Goal: Information Seeking & Learning: Understand process/instructions

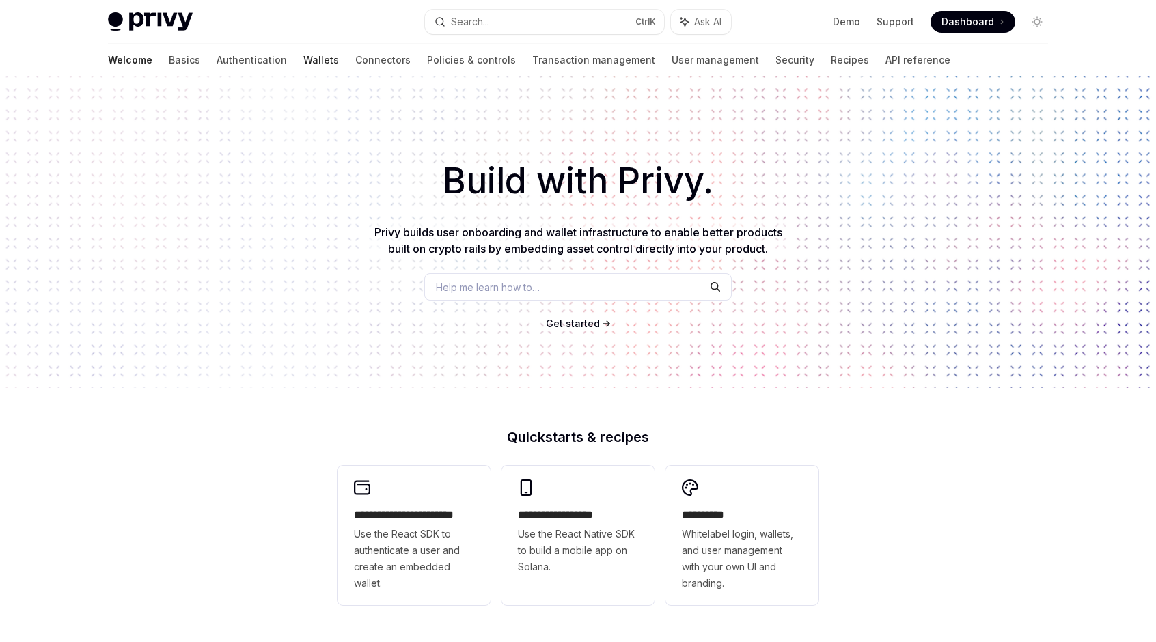
click at [303, 57] on link "Wallets" at bounding box center [321, 60] width 36 height 33
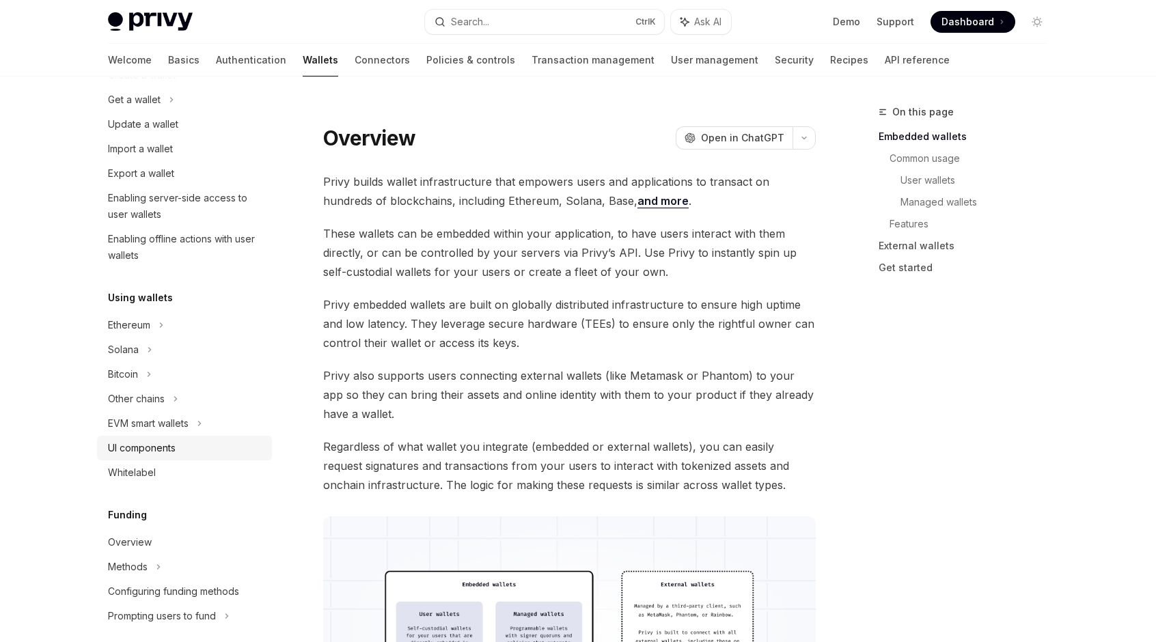
scroll to position [205, 0]
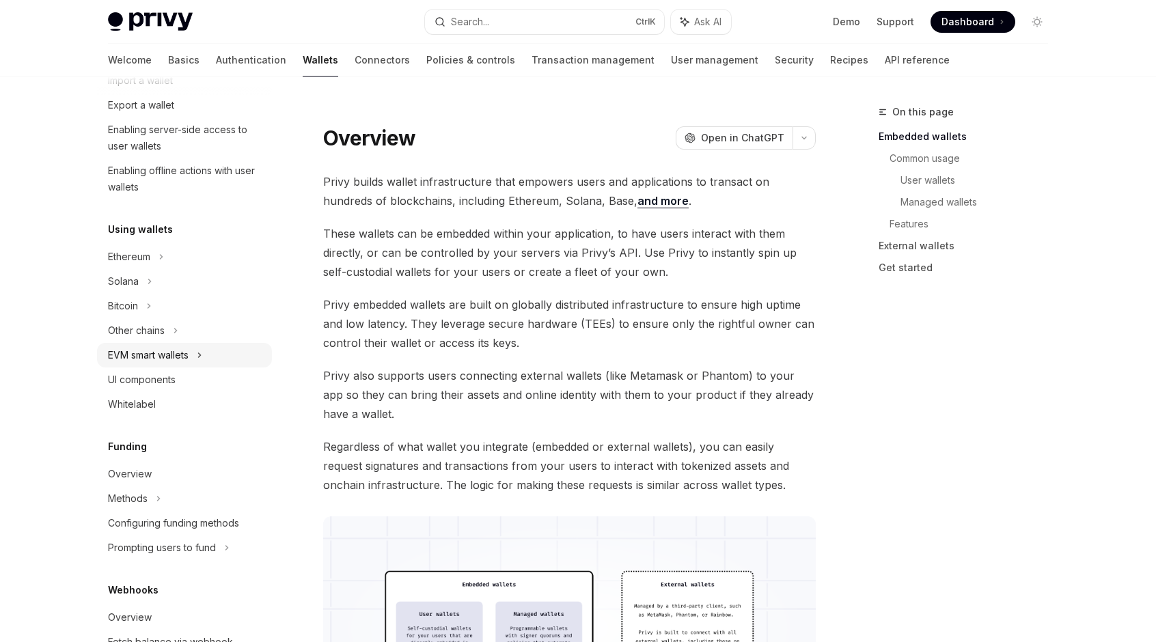
click at [153, 359] on div "EVM smart wallets" at bounding box center [148, 355] width 81 height 16
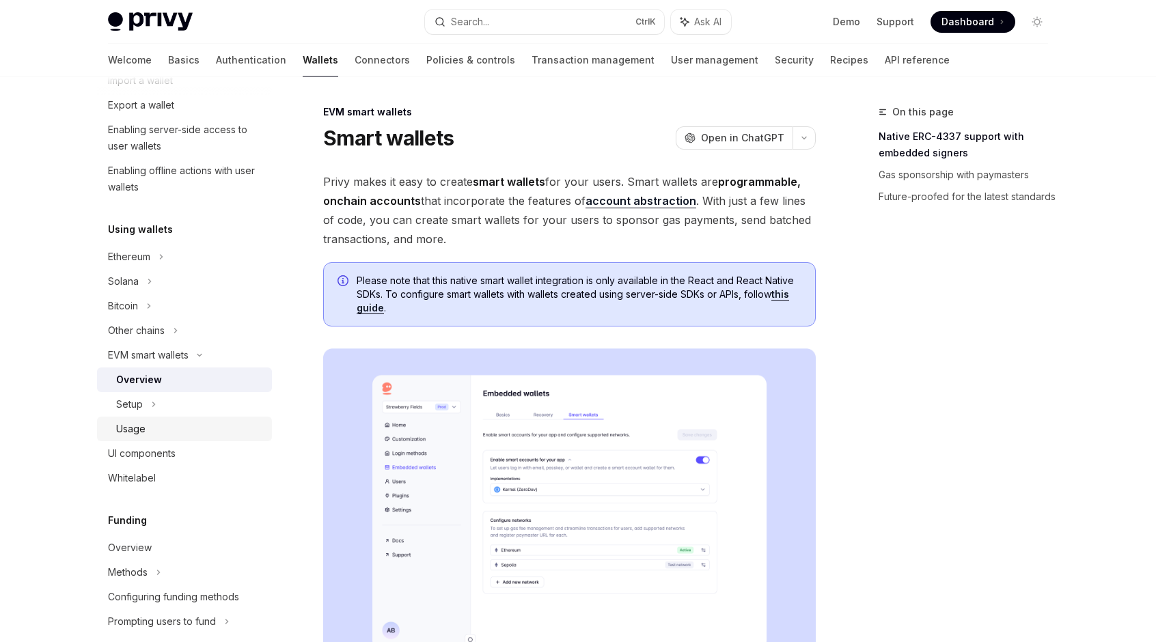
click at [137, 426] on div "Usage" at bounding box center [130, 429] width 29 height 16
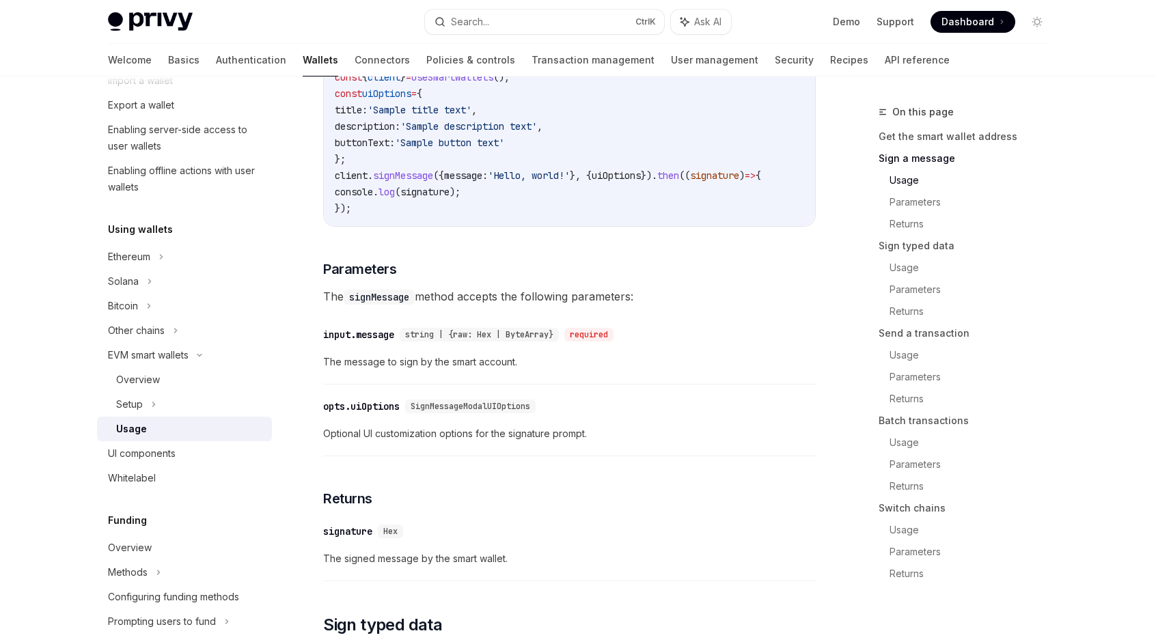
scroll to position [615, 0]
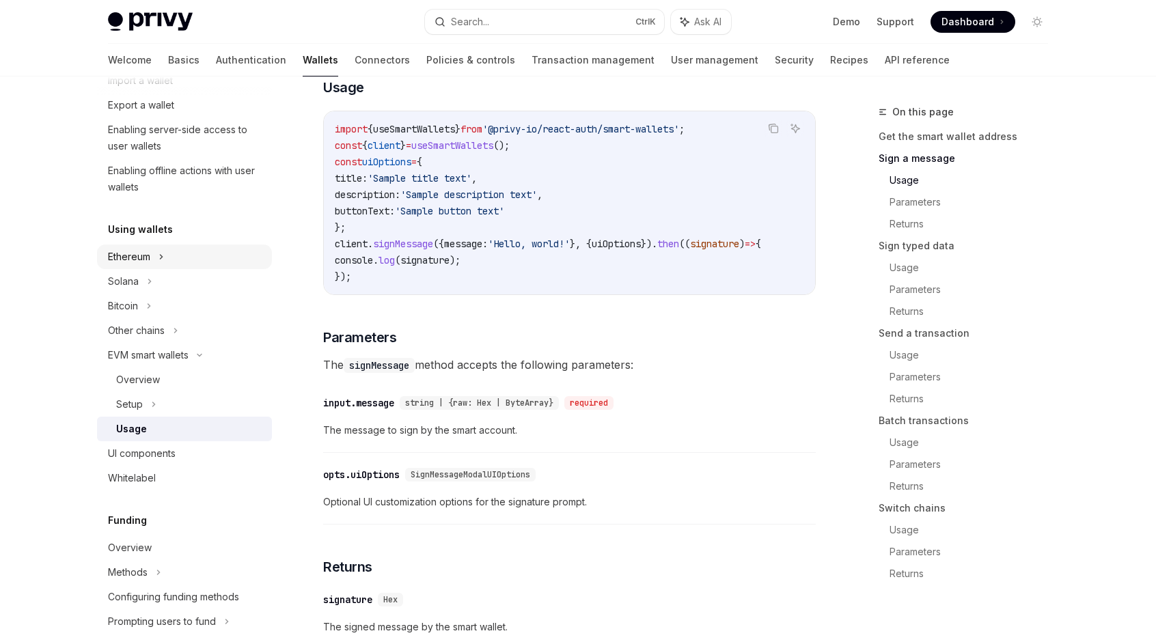
click at [154, 19] on div "Ethereum" at bounding box center [184, 7] width 175 height 25
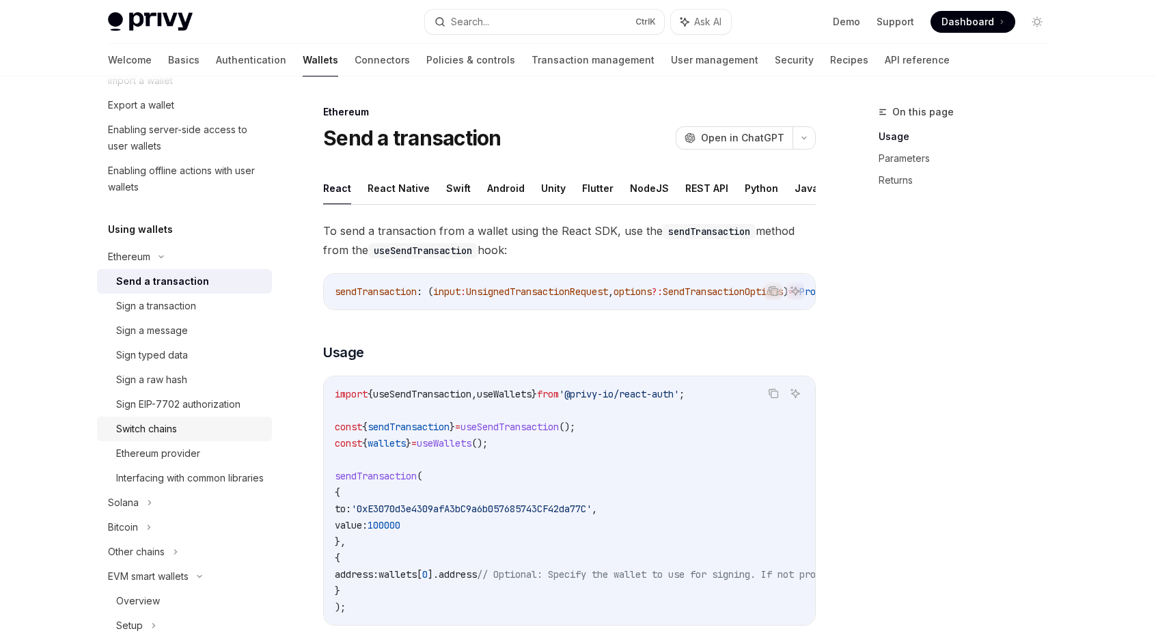
click at [180, 429] on div "Switch chains" at bounding box center [190, 429] width 148 height 16
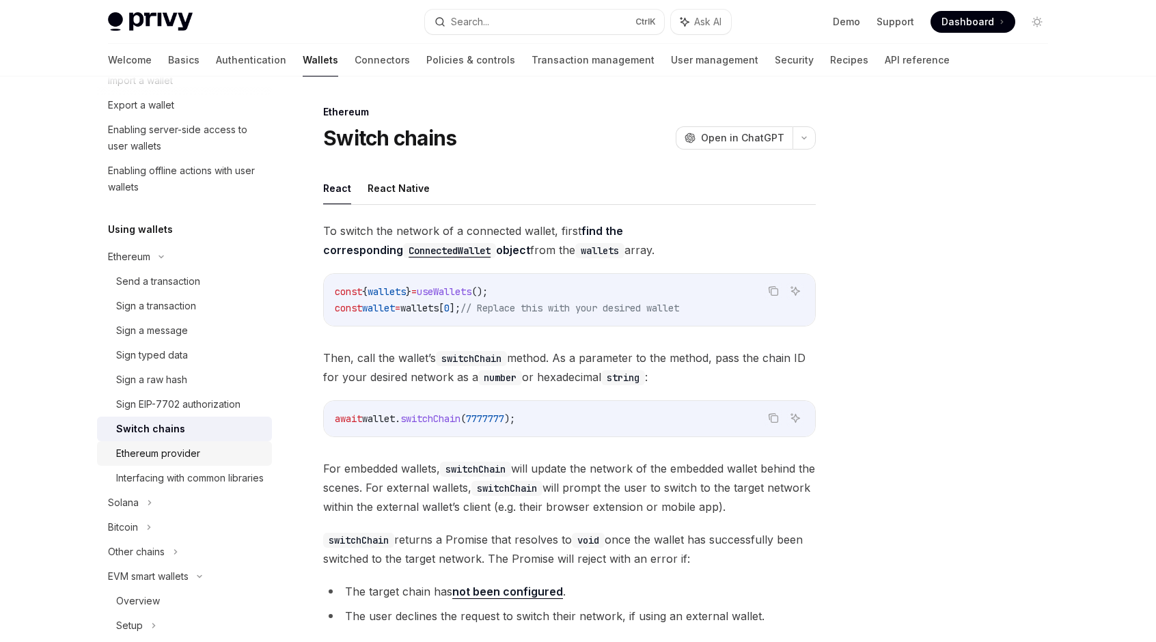
click at [172, 455] on div "Ethereum provider" at bounding box center [158, 454] width 84 height 16
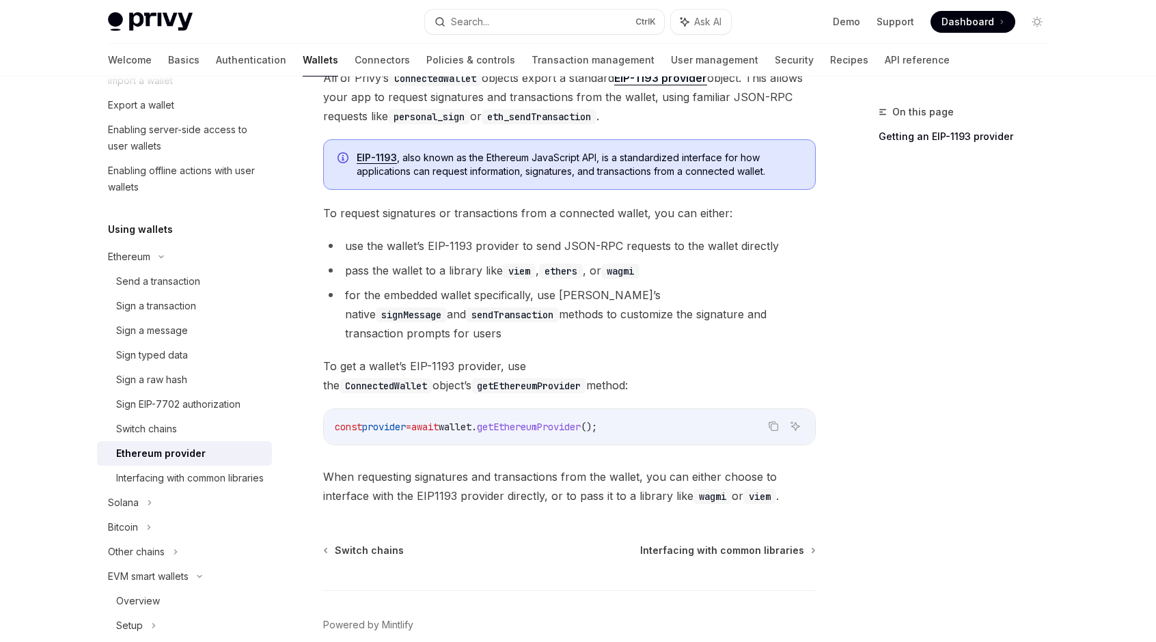
scroll to position [182, 0]
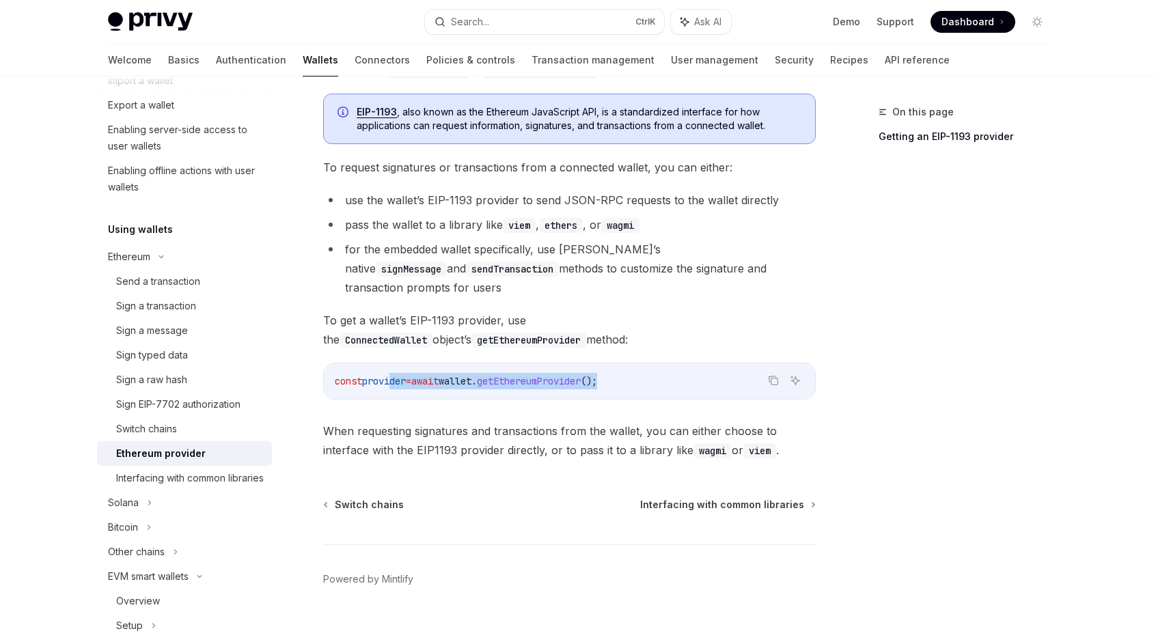
drag, startPoint x: 649, startPoint y: 359, endPoint x: 388, endPoint y: 358, distance: 261.8
click at [390, 373] on code "const provider = await wallet . getEthereumProvider ();" at bounding box center [570, 381] width 470 height 16
click at [379, 375] on span "provider" at bounding box center [384, 381] width 44 height 12
drag, startPoint x: 349, startPoint y: 359, endPoint x: 667, endPoint y: 365, distance: 318.5
click at [667, 373] on code "const provider = await wallet . getEthereumProvider ();" at bounding box center [570, 381] width 470 height 16
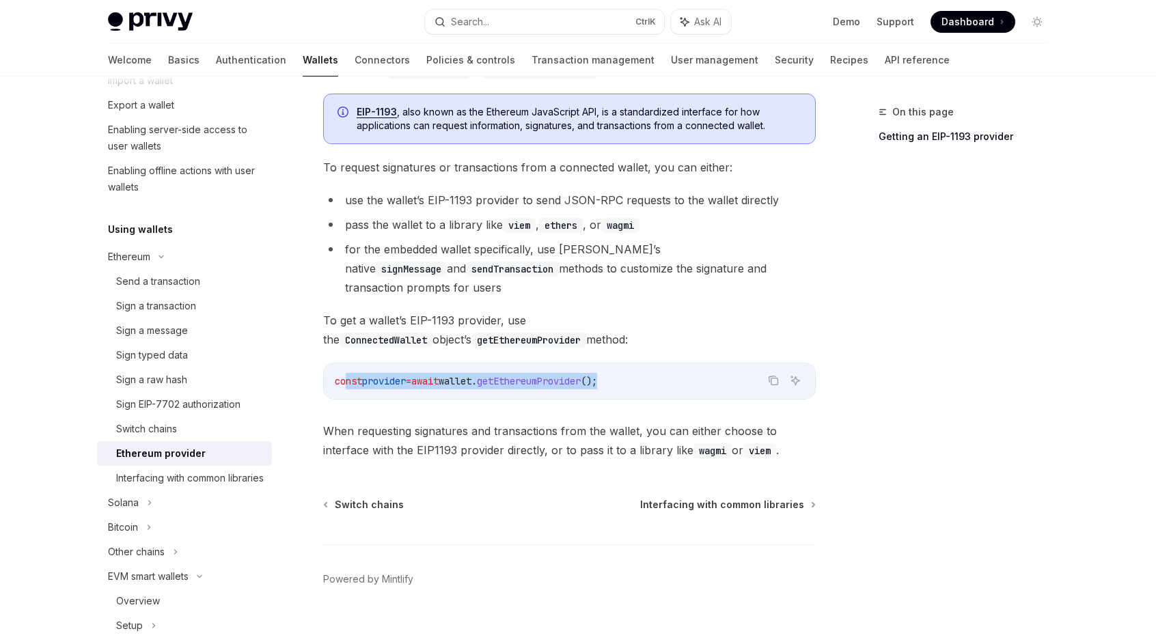
click at [667, 373] on code "const provider = await wallet . getEthereumProvider ();" at bounding box center [570, 381] width 470 height 16
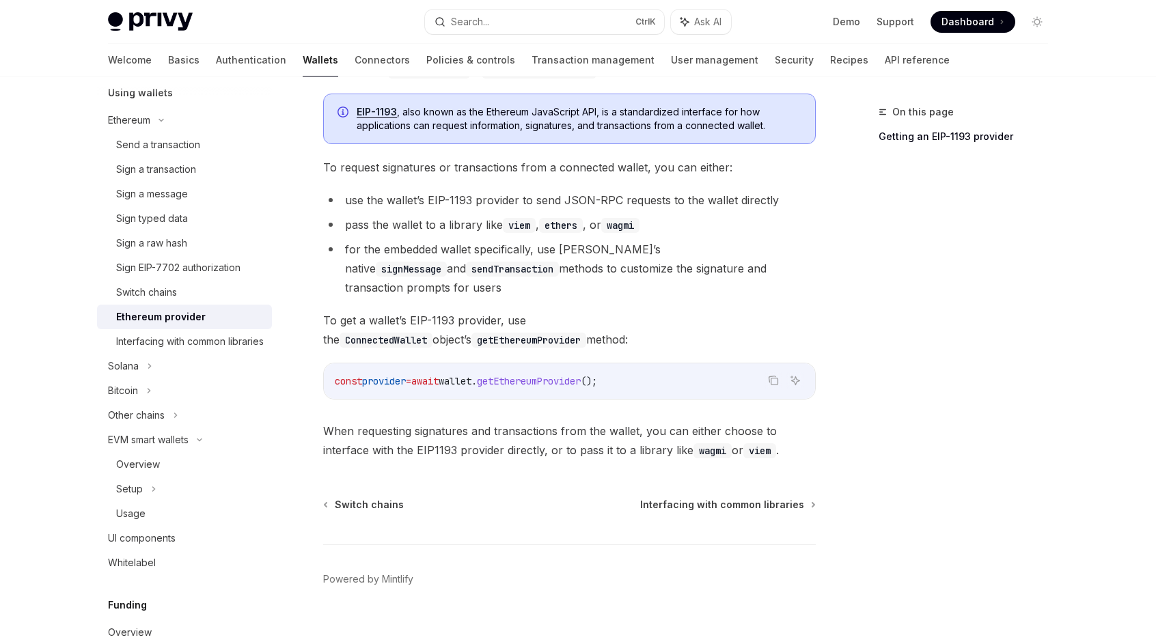
scroll to position [410, 0]
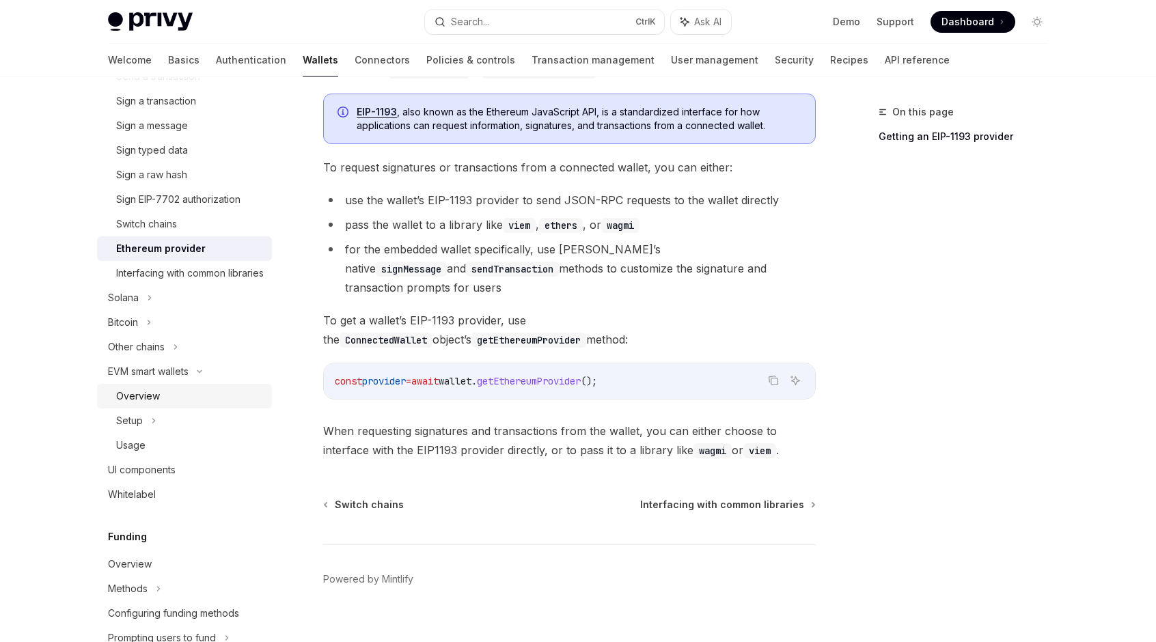
click at [162, 405] on div "Overview" at bounding box center [190, 396] width 148 height 16
type textarea "*"
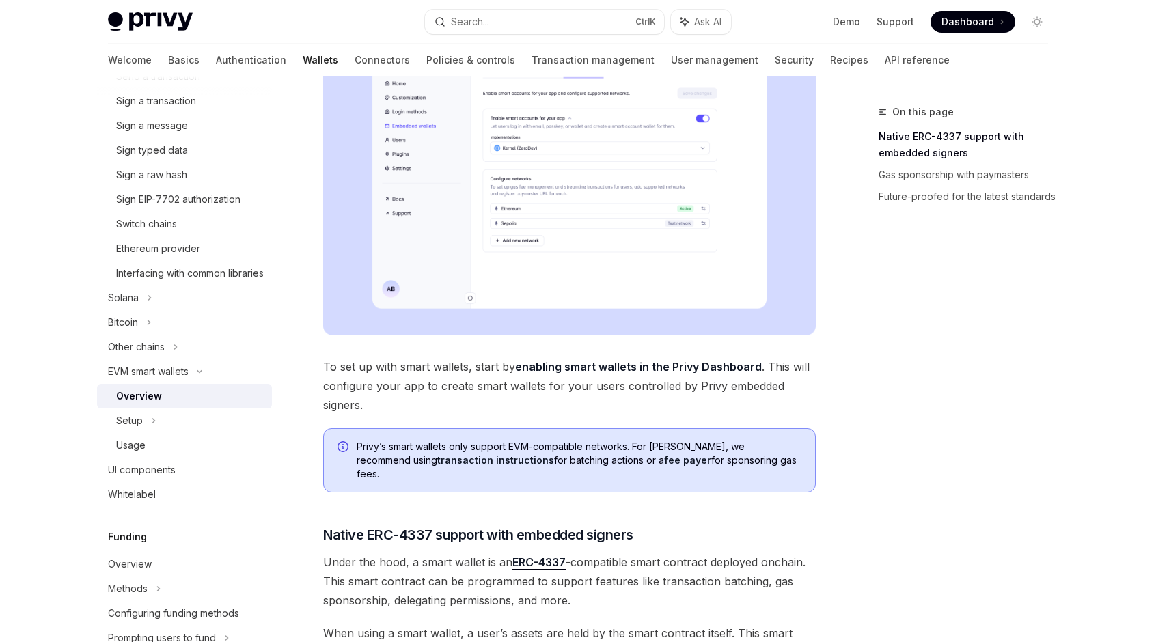
scroll to position [273, 0]
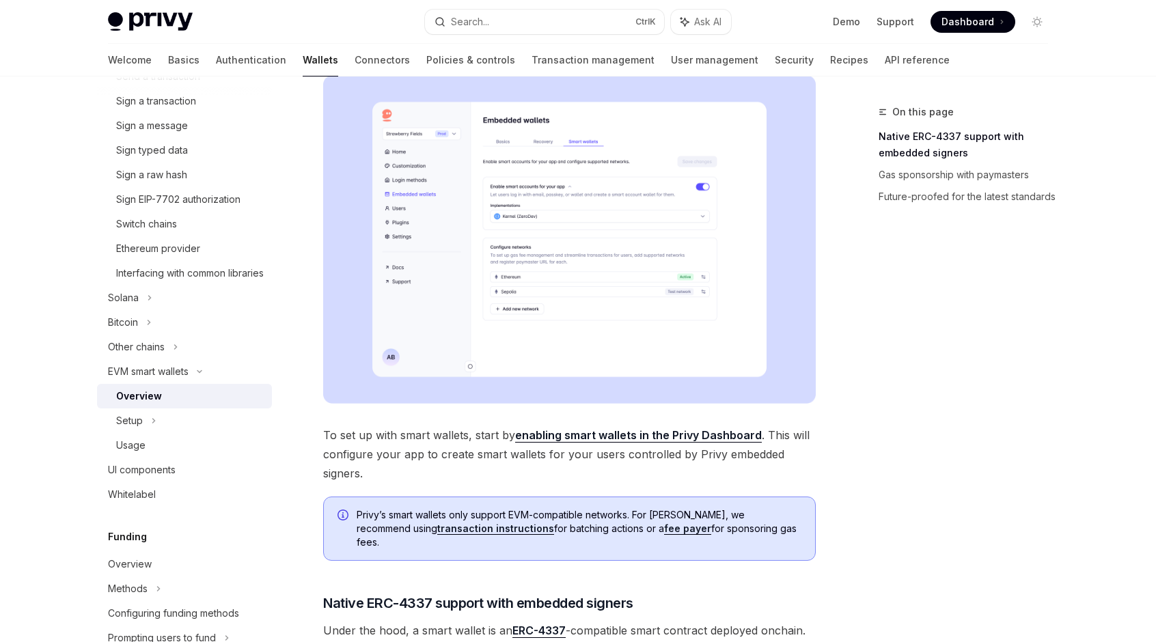
click at [637, 262] on img at bounding box center [569, 239] width 493 height 329
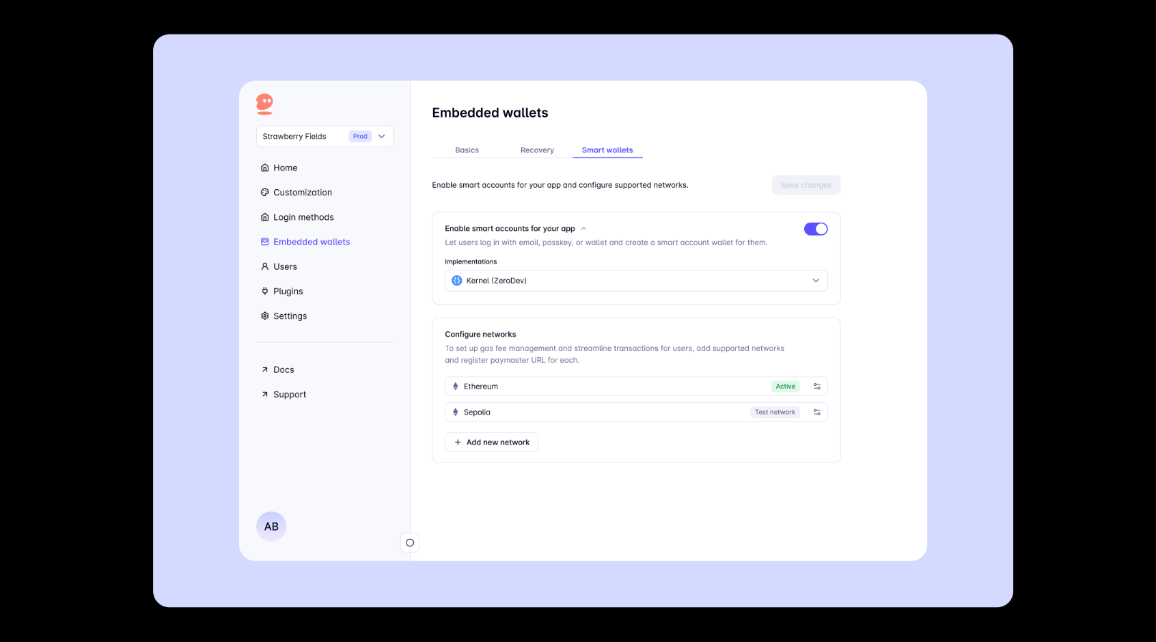
click at [1087, 123] on div at bounding box center [578, 321] width 1156 height 642
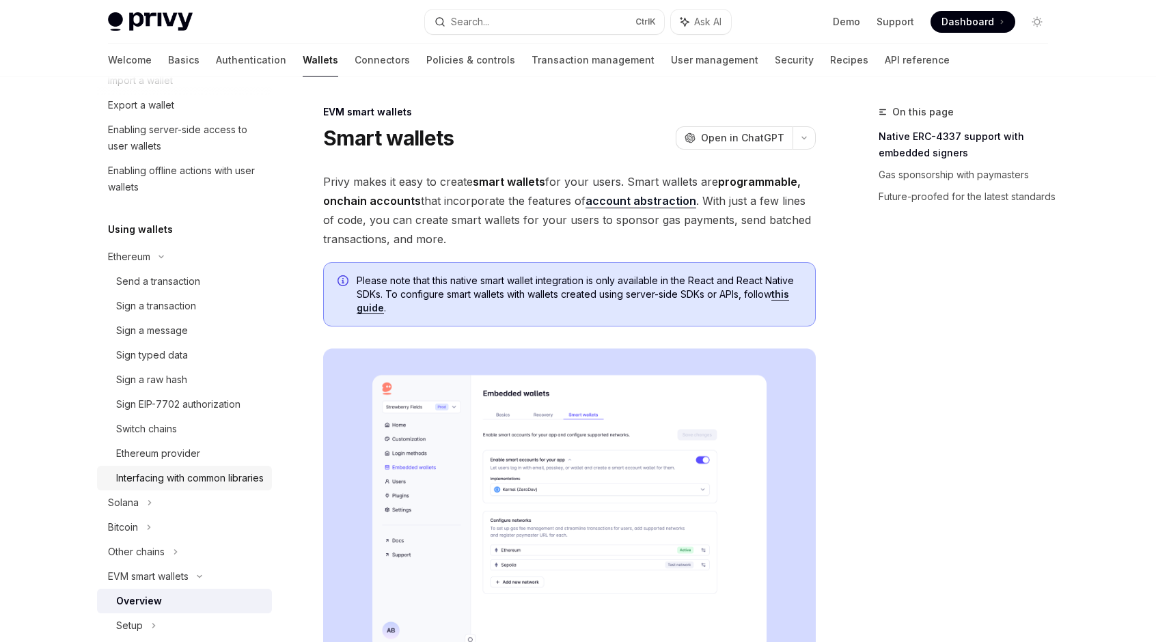
scroll to position [68, 0]
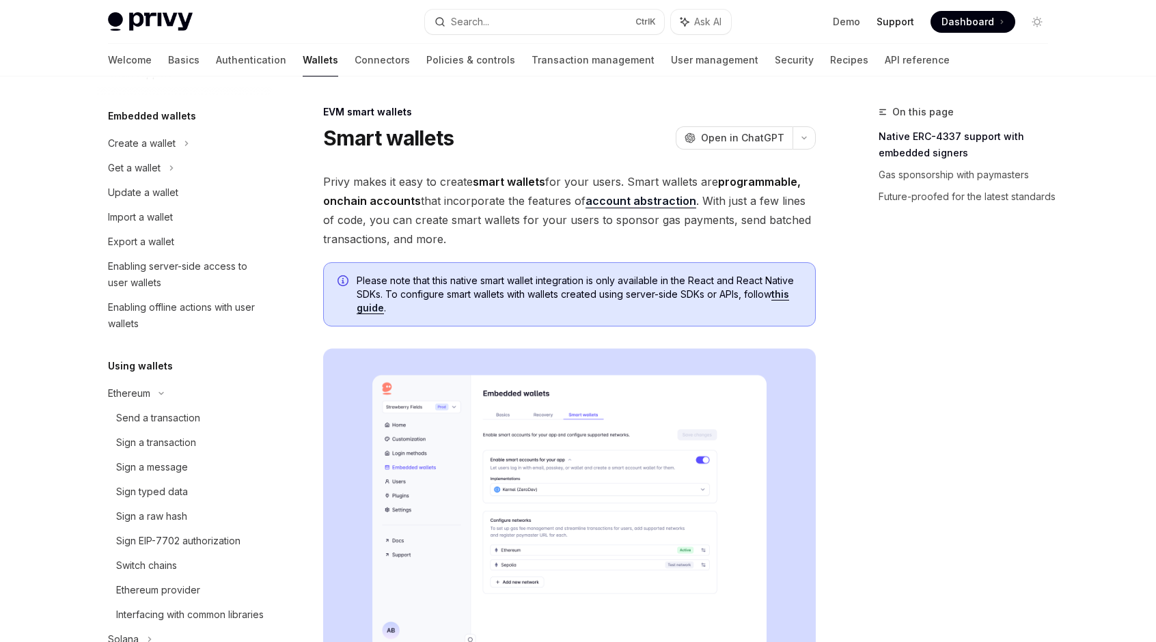
click at [900, 20] on link "Support" at bounding box center [896, 22] width 38 height 14
